Goal: Find specific page/section: Find specific page/section

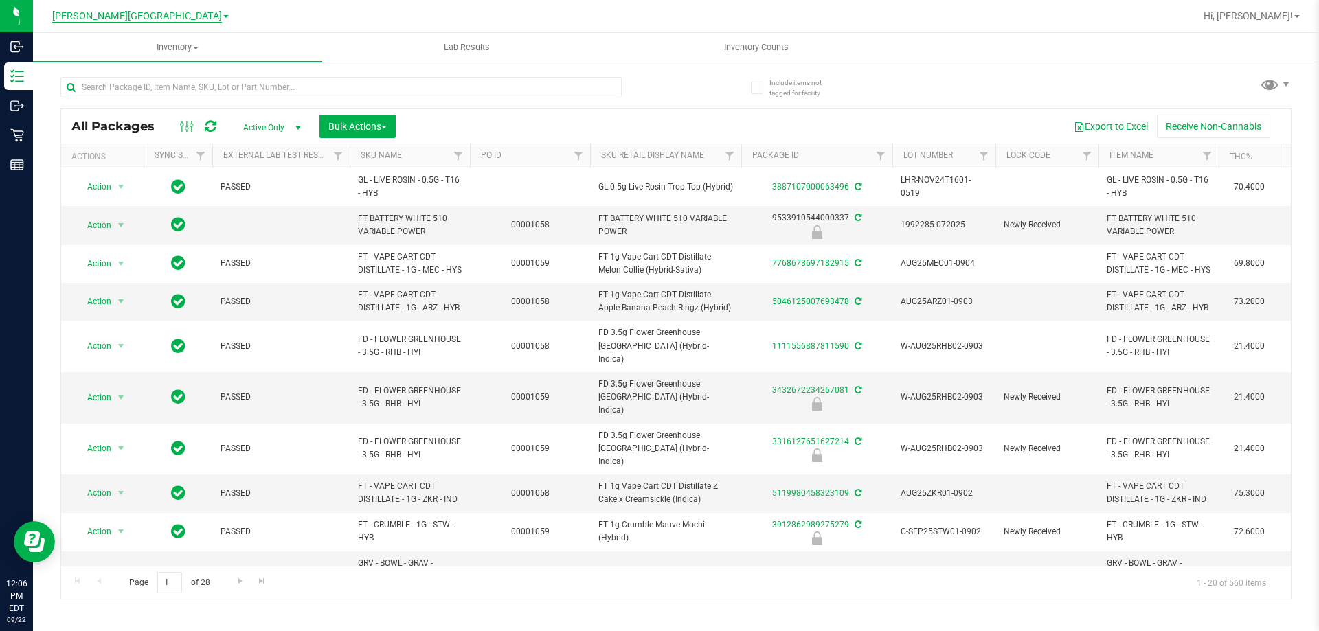
click at [153, 16] on span "[PERSON_NAME][GEOGRAPHIC_DATA]" at bounding box center [137, 16] width 170 height 12
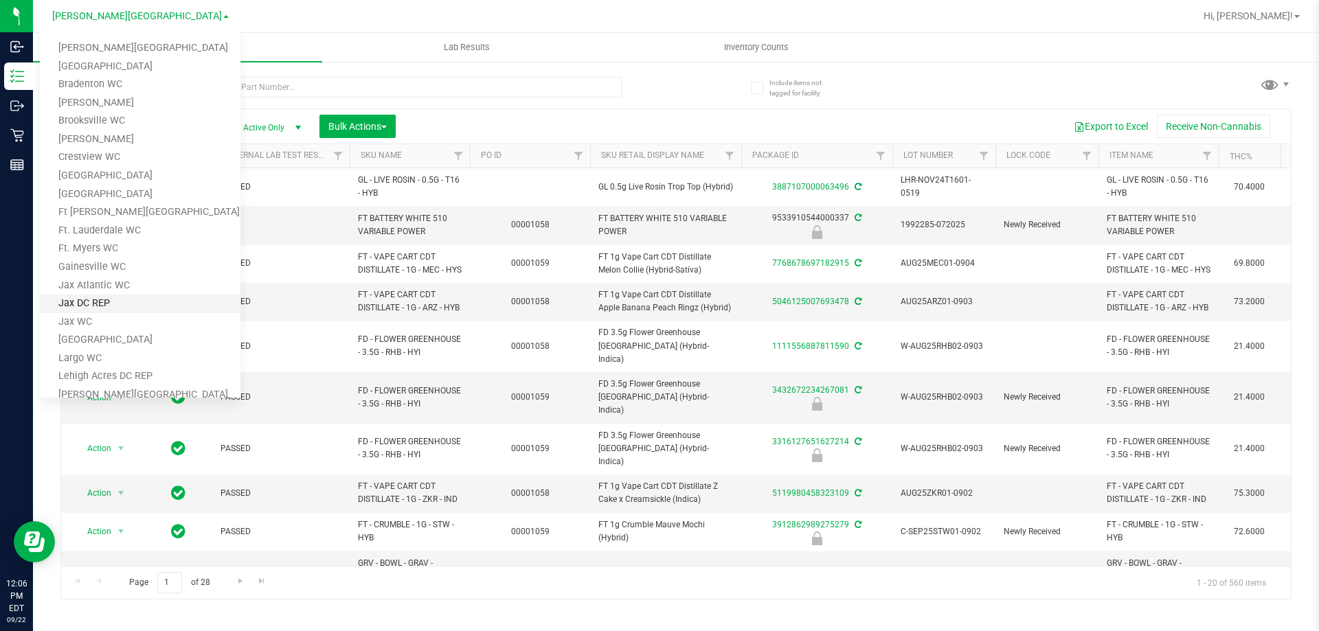
click at [85, 307] on link "Jax DC REP" at bounding box center [140, 304] width 201 height 19
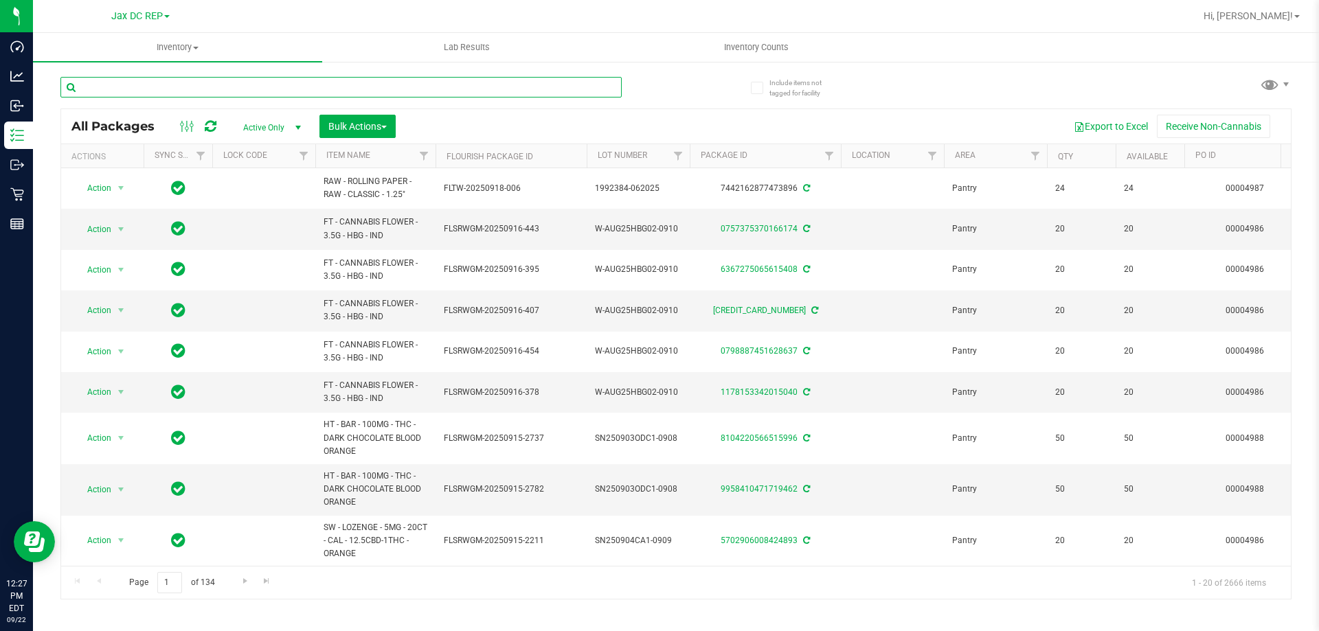
click at [138, 90] on input "text" at bounding box center [340, 87] width 561 height 21
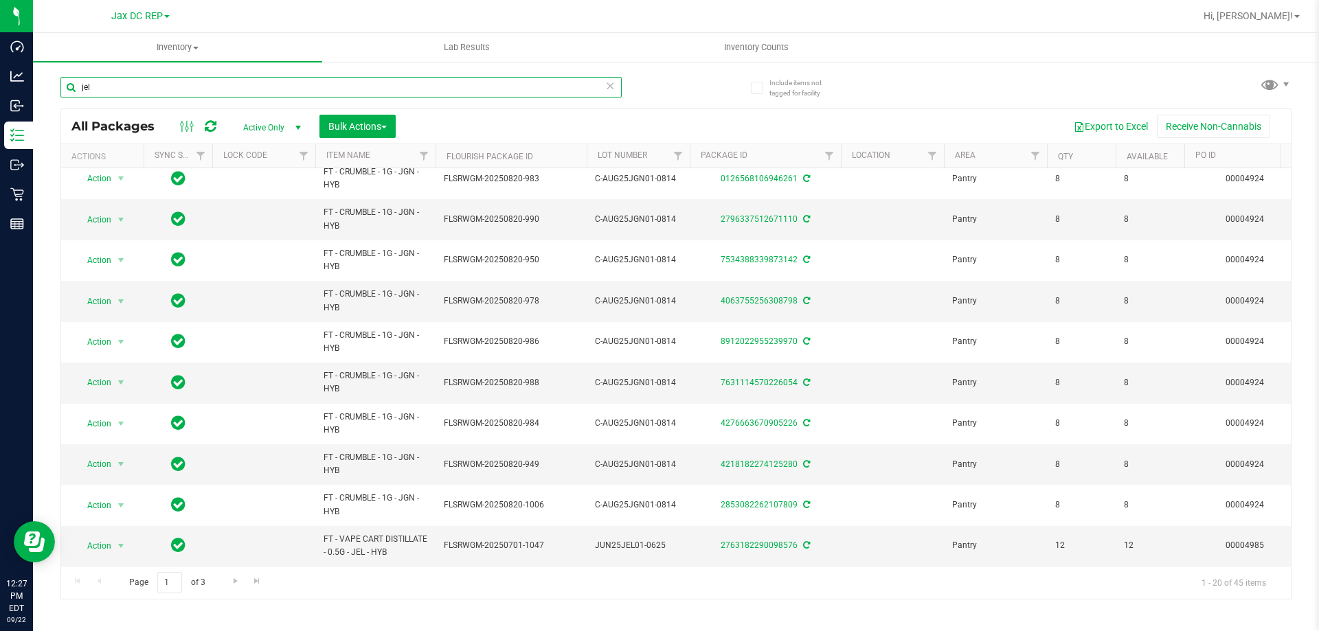
scroll to position [428, 0]
drag, startPoint x: 351, startPoint y: 539, endPoint x: 365, endPoint y: 539, distance: 13.7
click at [365, 539] on span "FT - VAPE CART DISTILLATE - 0.5G - JEL - HYB" at bounding box center [376, 546] width 104 height 26
copy span "JEL"
drag, startPoint x: 93, startPoint y: 83, endPoint x: 60, endPoint y: 79, distance: 33.2
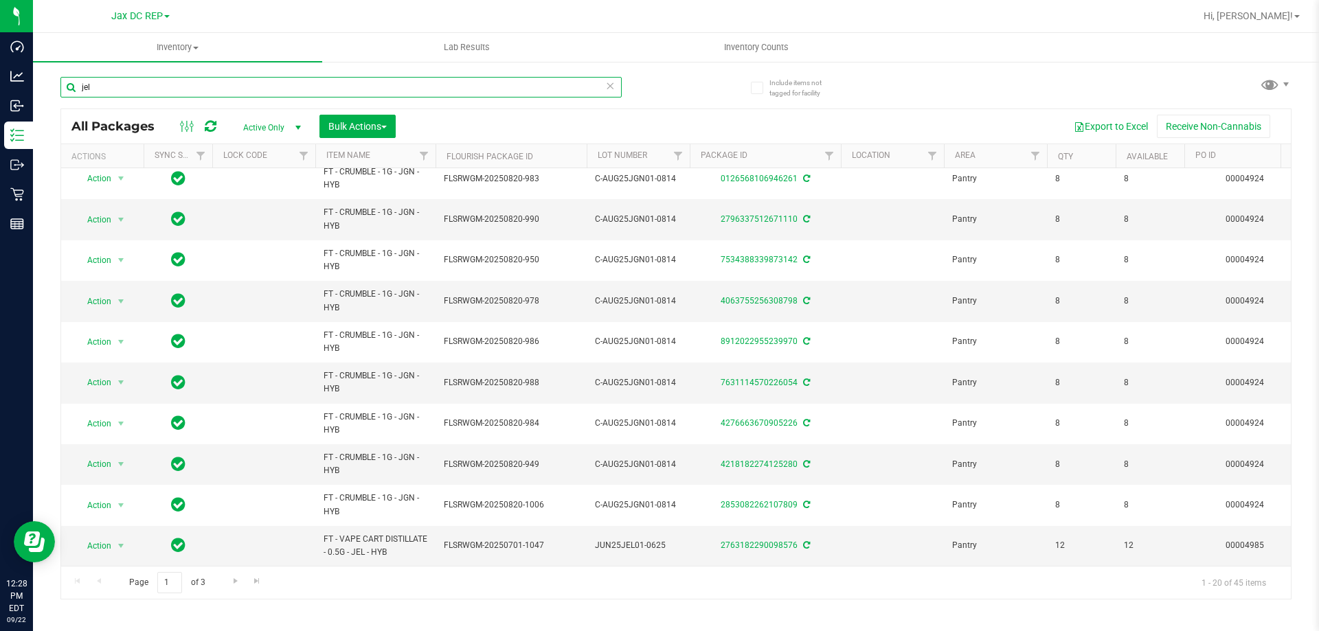
click at [60, 79] on input "jel" at bounding box center [340, 87] width 561 height 21
paste input "JEL"
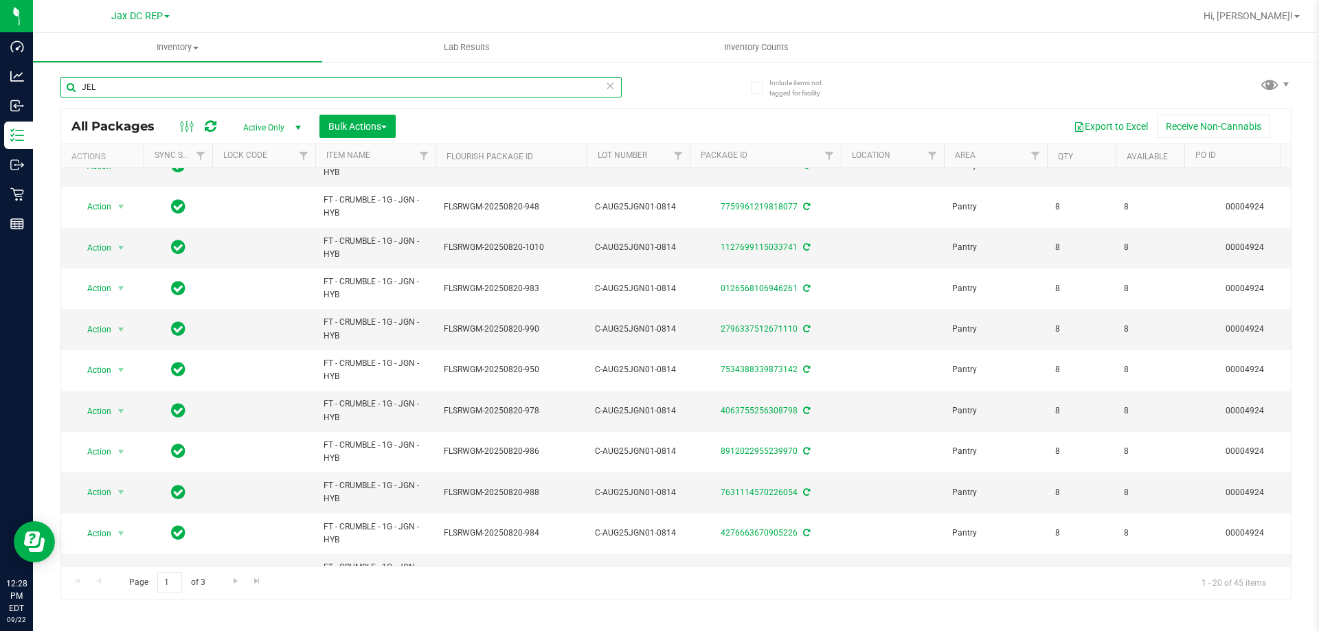
scroll to position [428, 0]
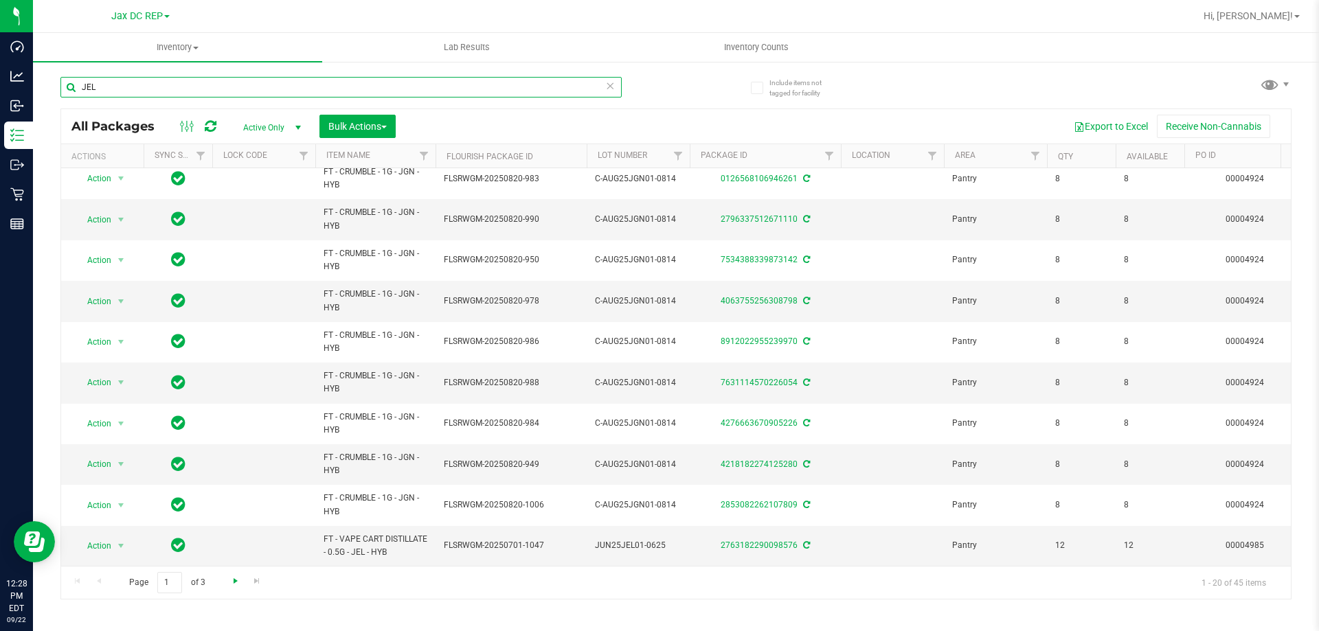
type input "JEL"
click at [236, 585] on span "Go to the next page" at bounding box center [235, 581] width 11 height 11
